Goal: Check status: Check status

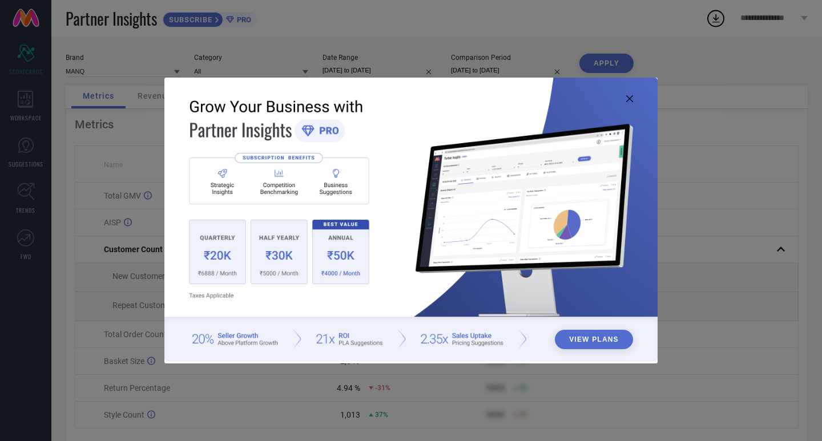
click at [632, 99] on icon at bounding box center [629, 98] width 7 height 7
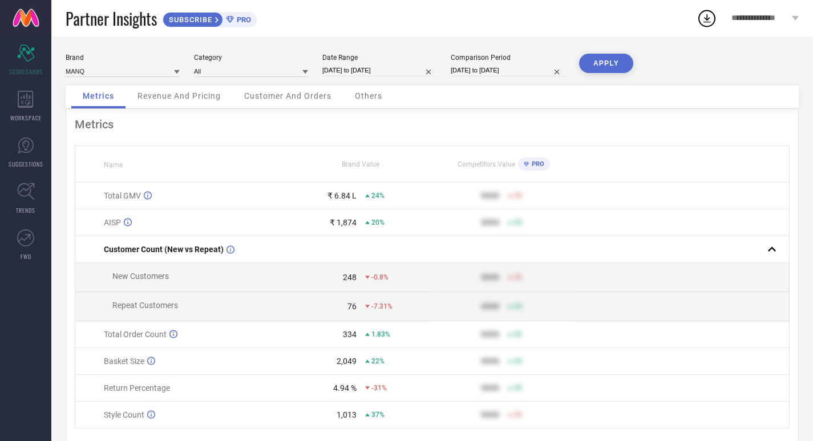
select select "7"
select select "2025"
select select "8"
select select "2025"
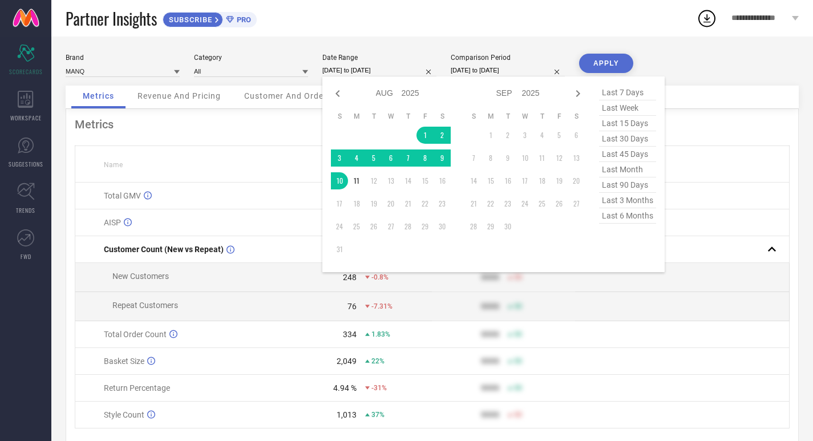
click at [379, 72] on input "[DATE] to [DATE]" at bounding box center [379, 70] width 114 height 12
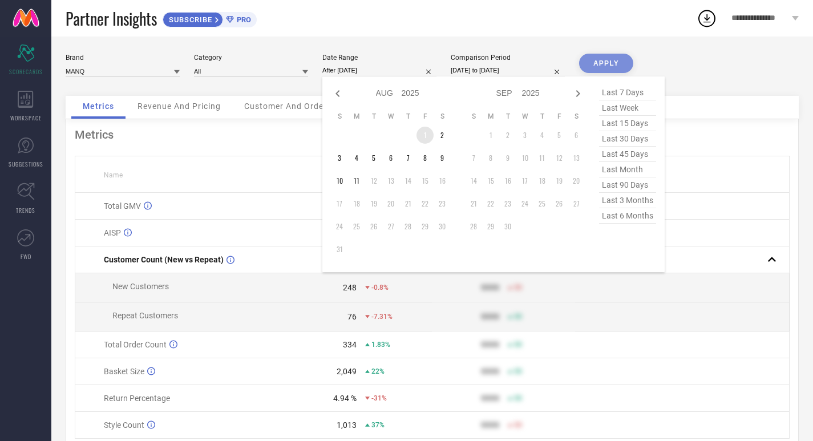
click at [425, 131] on td "1" at bounding box center [425, 135] width 17 height 17
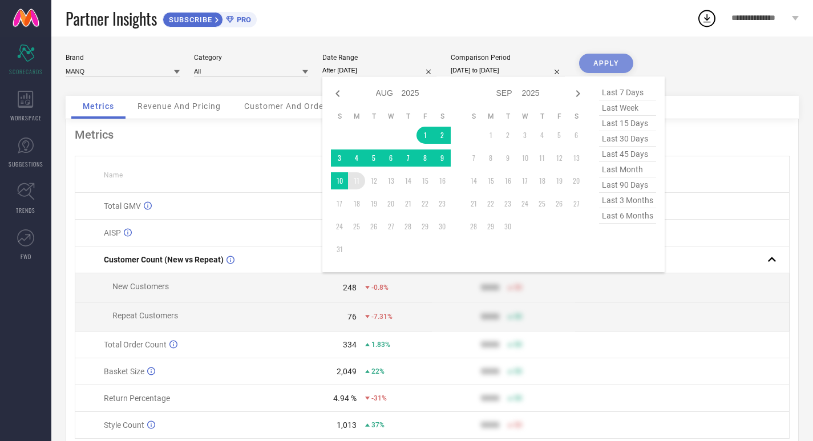
type input "[DATE] to [DATE]"
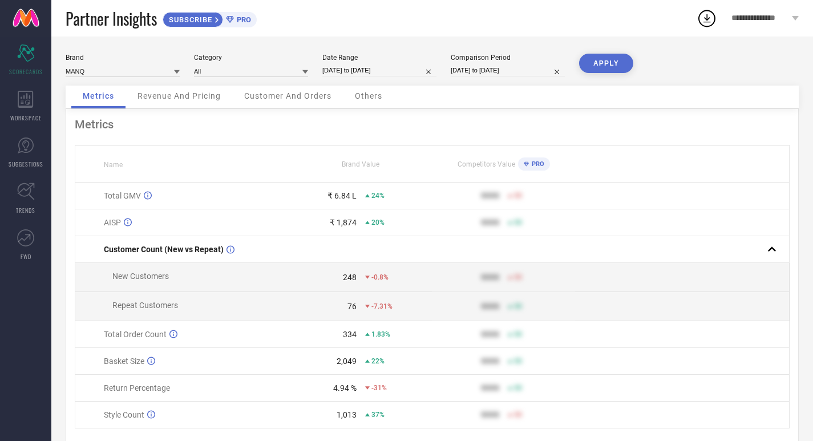
select select "7"
select select "2024"
select select "8"
select select "2024"
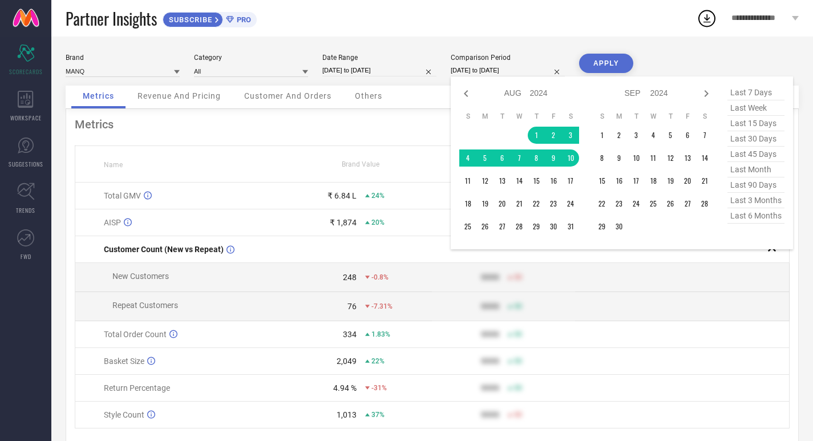
click at [530, 71] on input "[DATE] to [DATE]" at bounding box center [508, 70] width 114 height 12
click at [538, 132] on td "1" at bounding box center [536, 135] width 17 height 17
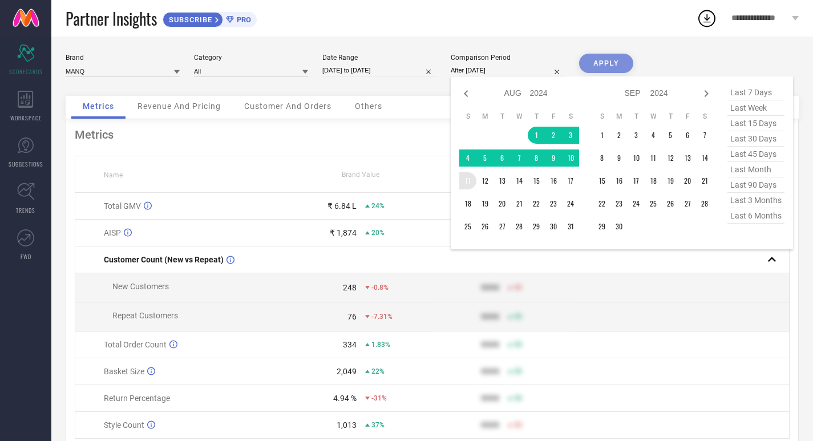
type input "[DATE] to [DATE]"
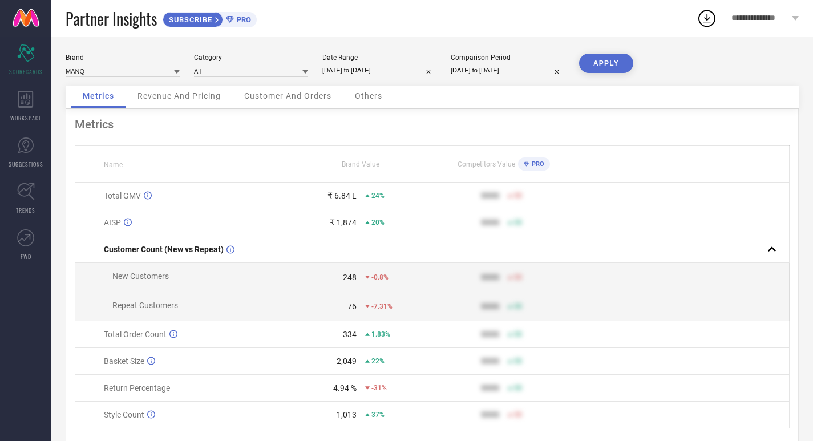
click at [603, 71] on button "APPLY" at bounding box center [606, 63] width 54 height 19
click at [367, 196] on icon at bounding box center [367, 195] width 5 height 3
